Goal: Complete application form: Complete application form

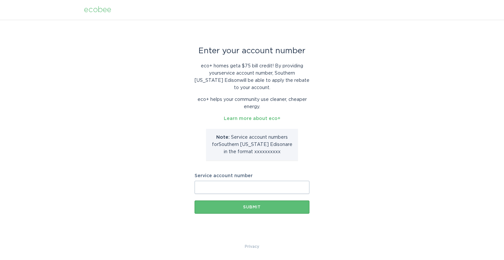
click at [233, 191] on input "Service account number" at bounding box center [252, 186] width 115 height 13
paste input "700997006763"
click at [371, 199] on div "Enter your account number eco+ homes get a $75 bill credit ! By providing your …" at bounding box center [252, 131] width 504 height 223
click at [253, 206] on div "Submit" at bounding box center [252, 207] width 108 height 4
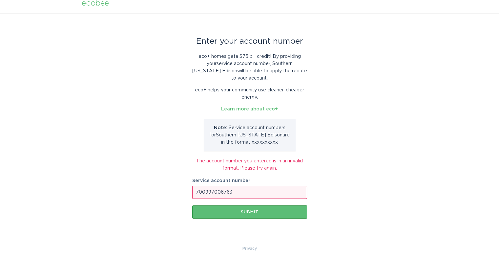
scroll to position [8, 0]
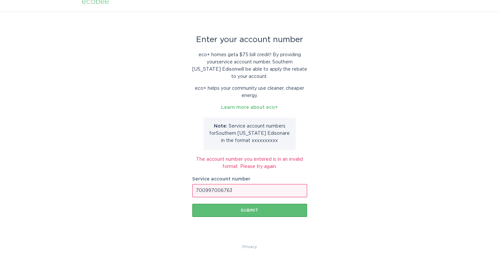
click at [250, 191] on input "700997006763" at bounding box center [249, 190] width 115 height 13
click at [253, 211] on div "Submit" at bounding box center [250, 210] width 108 height 4
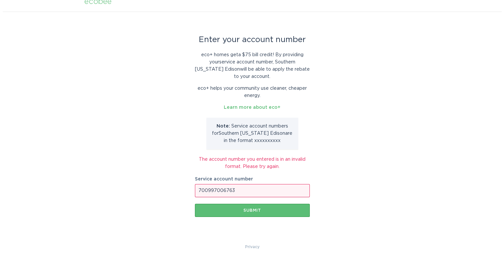
scroll to position [0, 0]
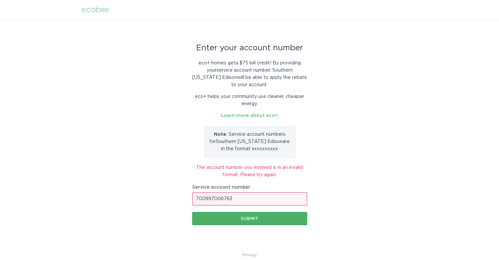
click at [244, 220] on div "Submit" at bounding box center [250, 218] width 108 height 4
drag, startPoint x: 255, startPoint y: 198, endPoint x: 0, endPoint y: 192, distance: 254.7
click at [0, 192] on div "Enter your account number eco+ homes get a $75 bill credit ! By providing your …" at bounding box center [249, 135] width 499 height 231
paste input "8020758820"
type input "8020758820"
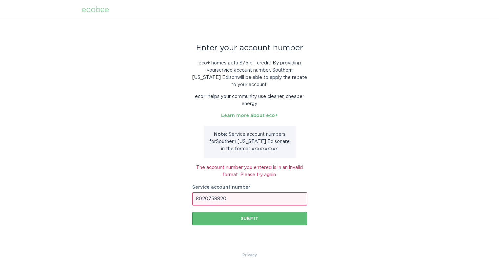
click at [122, 183] on div "Enter your account number eco+ homes get a $75 bill credit ! By providing your …" at bounding box center [249, 135] width 499 height 231
click at [247, 217] on div "Submit" at bounding box center [250, 218] width 108 height 4
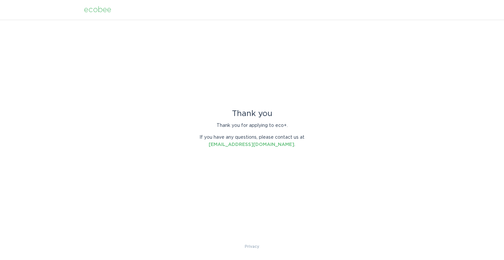
click at [100, 10] on div "ecobee" at bounding box center [97, 9] width 27 height 7
click at [97, 12] on div "ecobee" at bounding box center [97, 9] width 27 height 7
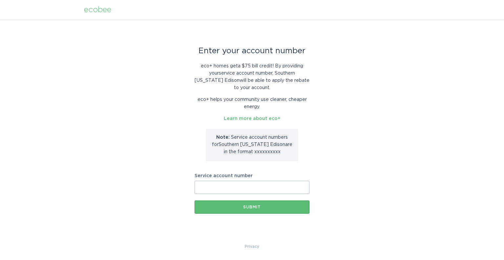
click at [232, 187] on input "Service account number" at bounding box center [252, 186] width 115 height 13
click at [206, 187] on input "Service account number" at bounding box center [252, 186] width 115 height 13
paste input "8020758820"
type input "8020758820"
click at [183, 240] on div "Enter your account number eco+ homes get a $75 bill credit ! By providing your …" at bounding box center [252, 131] width 504 height 223
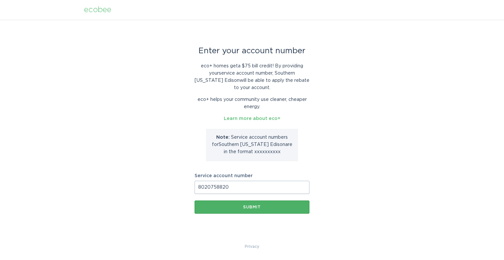
click at [252, 207] on div "Submit" at bounding box center [252, 207] width 108 height 4
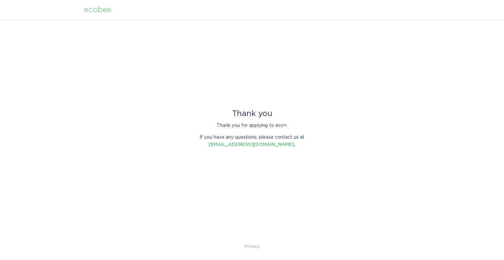
click at [94, 10] on div "ecobee" at bounding box center [97, 9] width 27 height 7
